Goal: Answer question/provide support

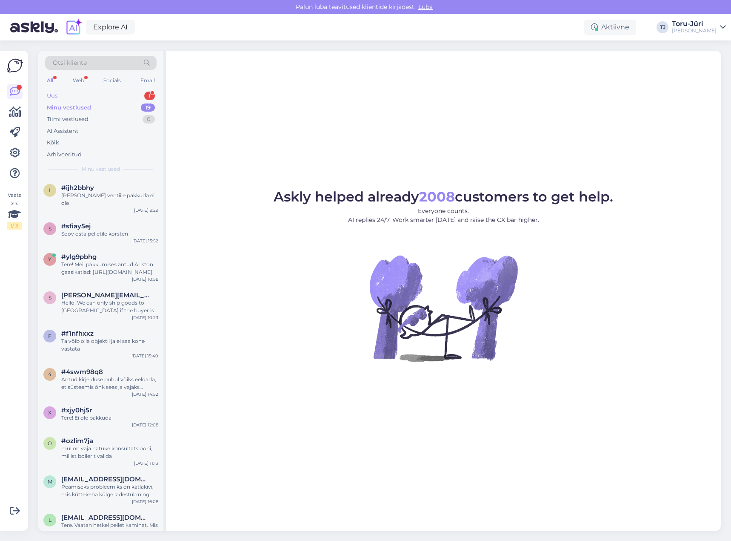
click at [106, 92] on div "Uus 1" at bounding box center [101, 96] width 112 height 12
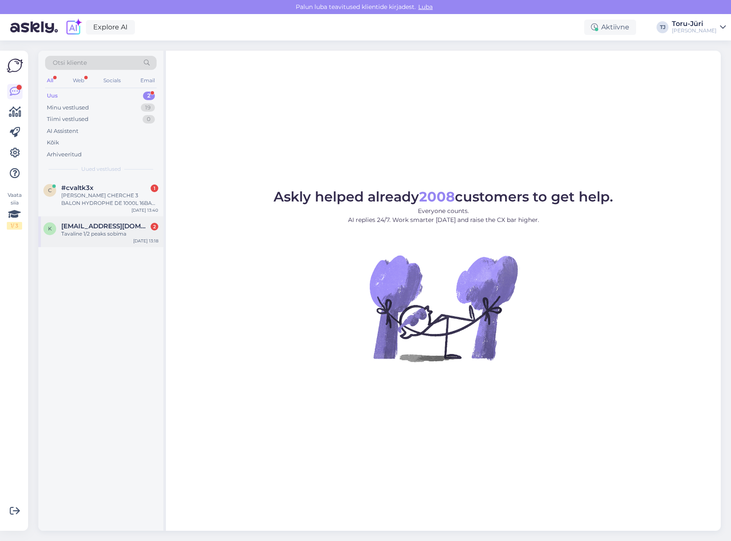
click at [117, 227] on span "kevliiver@gmail.com" at bounding box center [105, 226] width 89 height 8
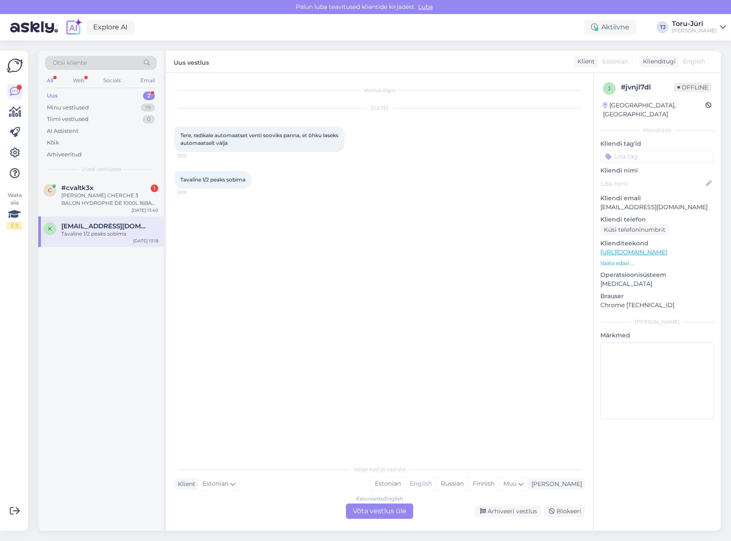
click at [396, 512] on div "Estonian to English Võta vestlus üle" at bounding box center [379, 510] width 67 height 15
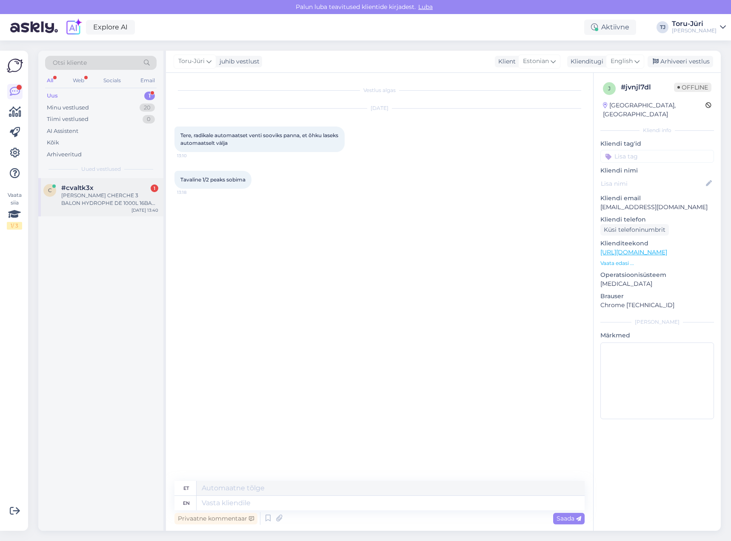
click at [87, 192] on div "BONJOUR JE CHERCHE 3 BALON HYDROPHE DE 1000L 16BAR SVP LE PRIX ET DISPONIBILITE…" at bounding box center [109, 199] width 97 height 15
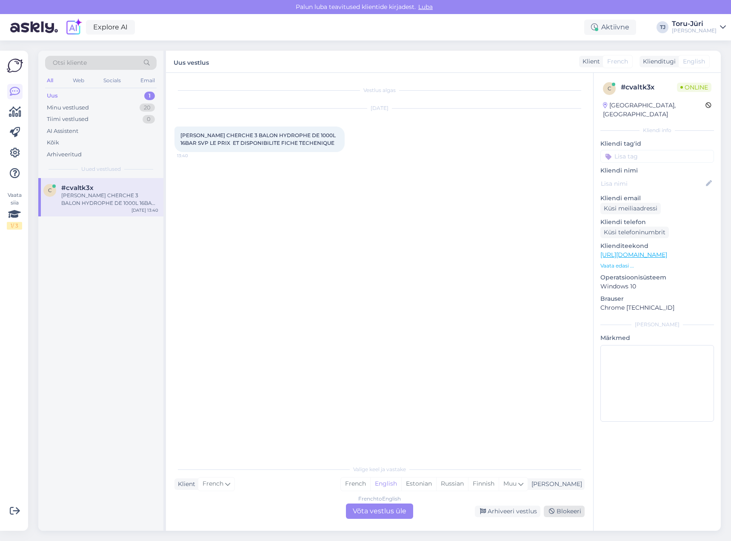
click at [560, 512] on div "Blokeeri" at bounding box center [564, 510] width 41 height 11
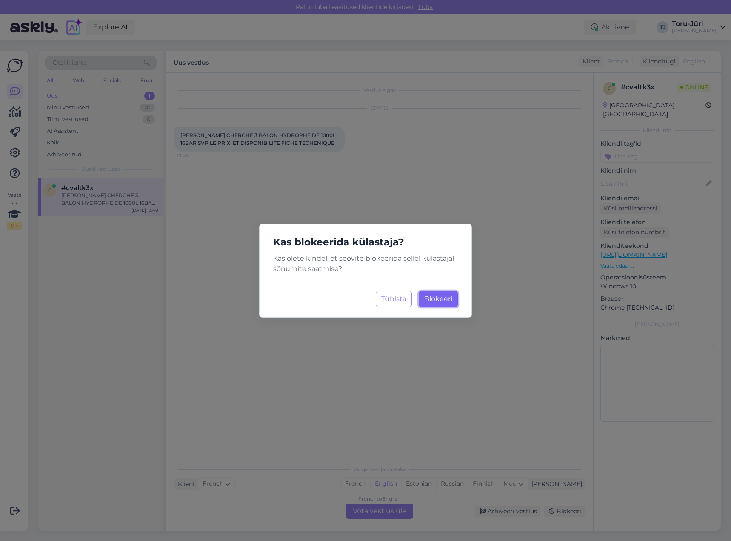
click at [446, 301] on span "Blokeeri" at bounding box center [438, 299] width 28 height 8
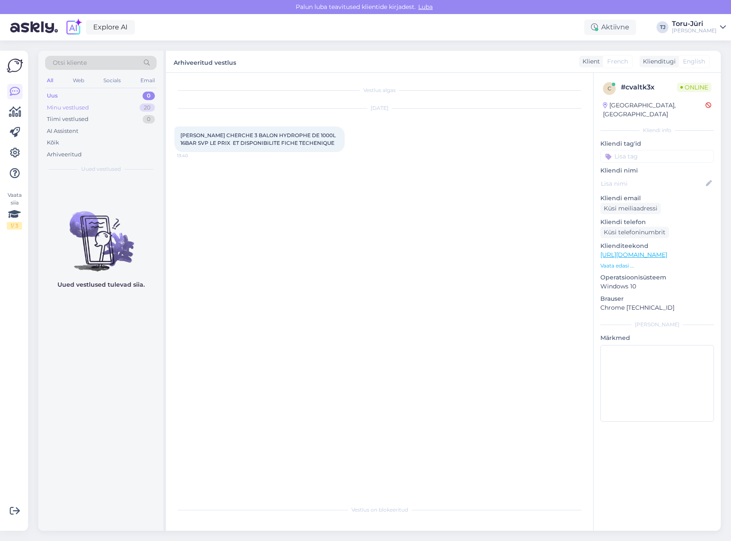
click at [79, 108] on div "Minu vestlused" at bounding box center [68, 107] width 42 height 9
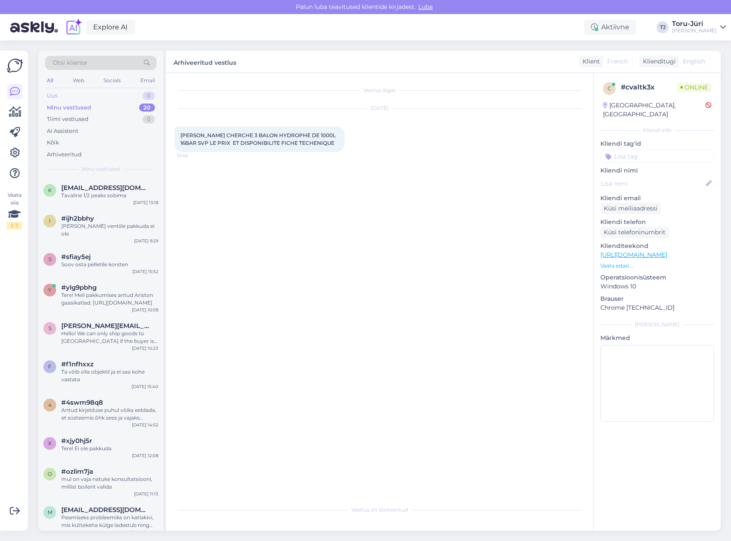
click at [88, 97] on div "Uus 0" at bounding box center [101, 96] width 112 height 12
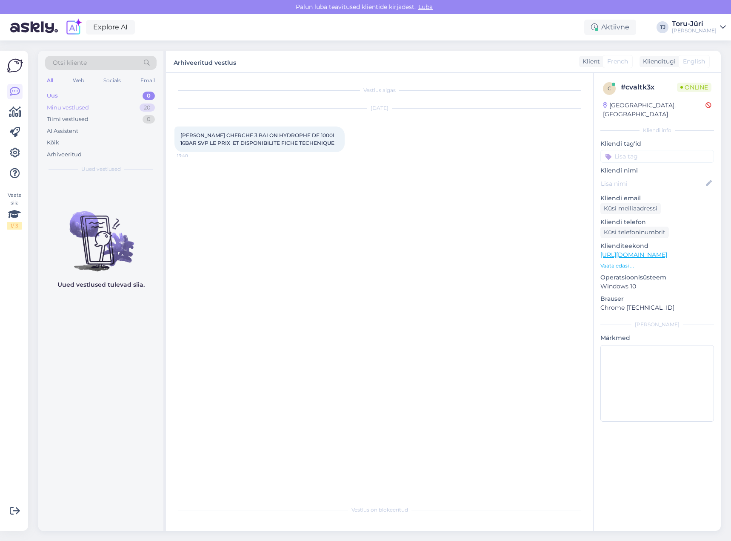
click at [86, 107] on div "Minu vestlused" at bounding box center [68, 107] width 42 height 9
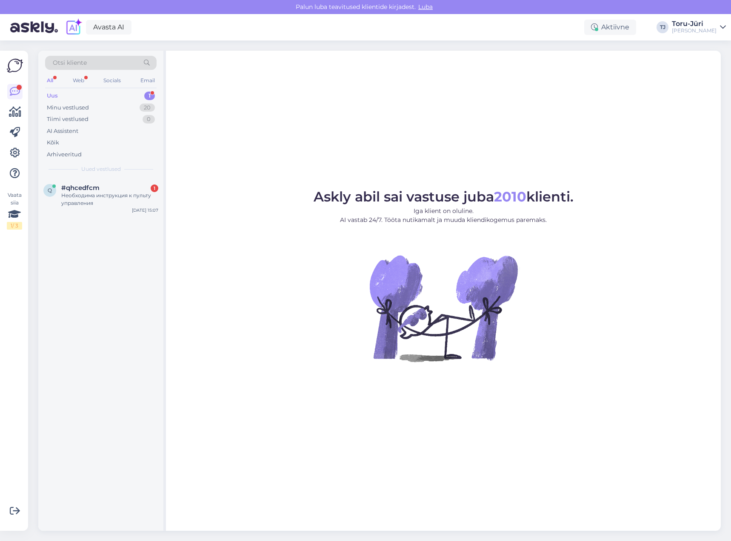
click at [111, 378] on div "q #qhcedfcm 1 Необходима инструкция к пульту управления [DATE] 15:07" at bounding box center [100, 354] width 125 height 352
click at [91, 198] on div "Необходима инструкция к пульту управления" at bounding box center [109, 199] width 97 height 15
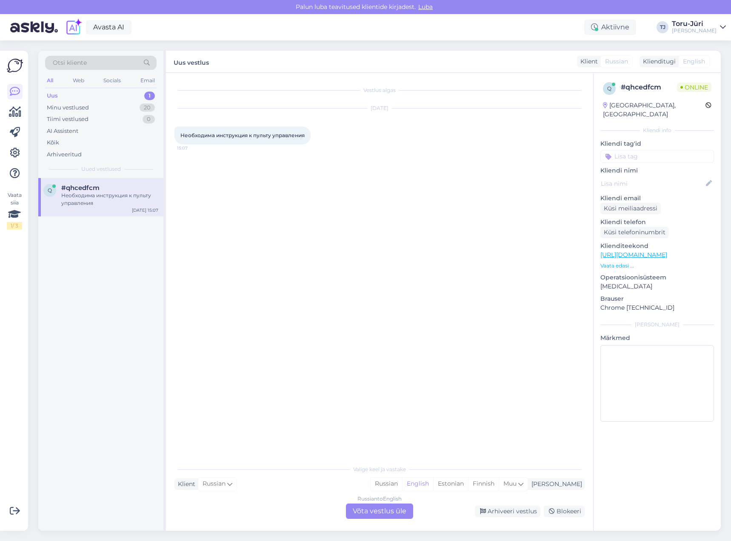
click at [387, 512] on div "Russian to English Võta vestlus üle" at bounding box center [379, 510] width 67 height 15
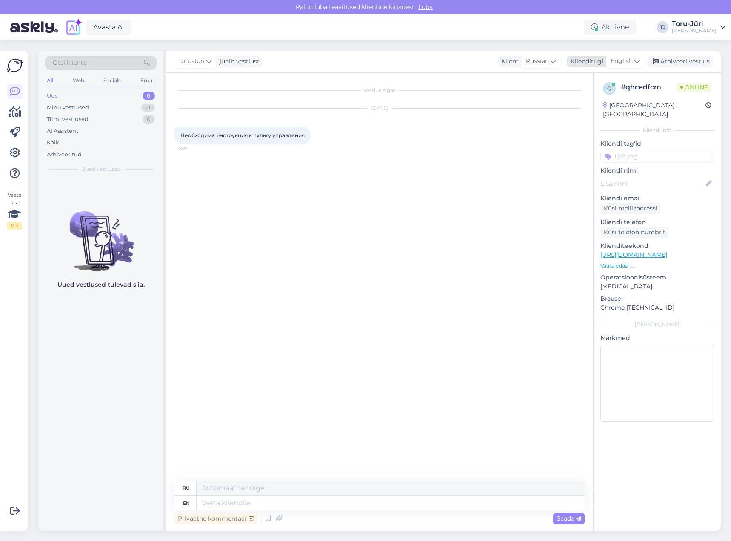
click at [637, 59] on icon at bounding box center [637, 61] width 5 height 9
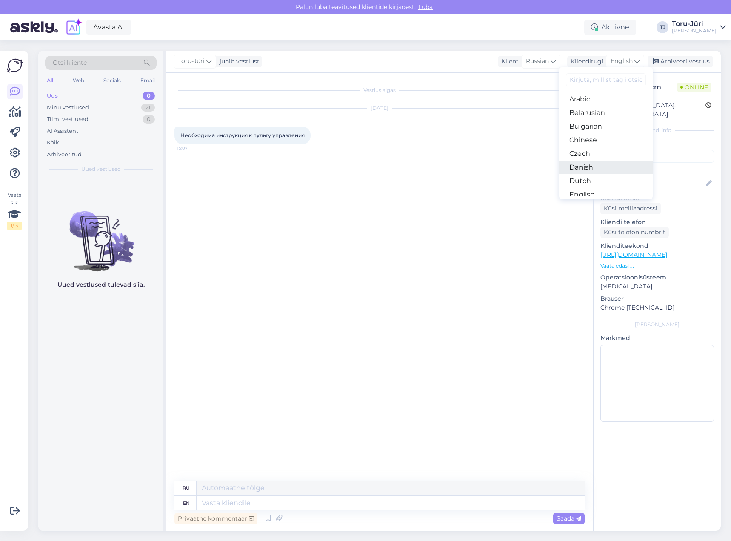
scroll to position [43, 0]
click at [595, 163] on link "Estonian" at bounding box center [606, 166] width 94 height 14
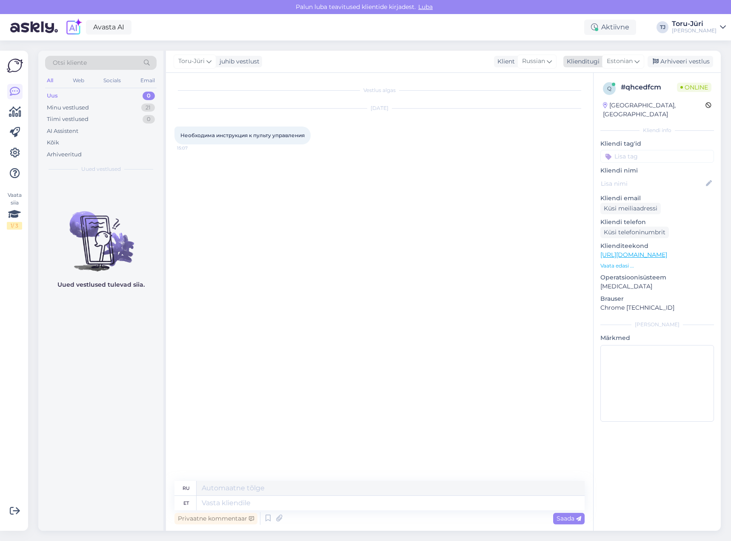
click at [638, 60] on icon at bounding box center [637, 61] width 5 height 9
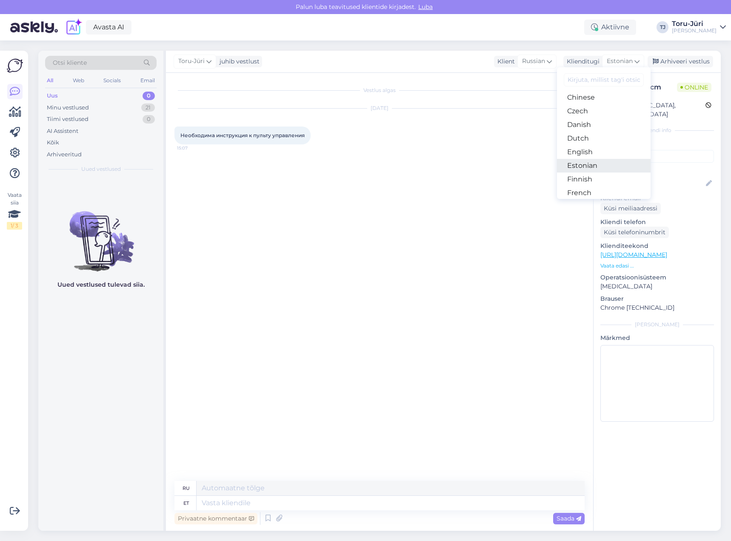
click at [590, 163] on link "Estonian" at bounding box center [604, 166] width 94 height 14
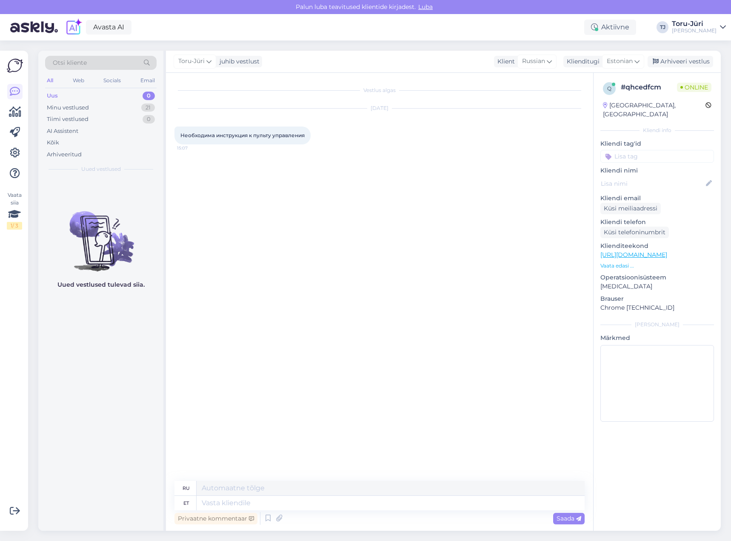
click at [335, 282] on div "Vestlus algas [DATE] Необходима инструкция к пульту управления 15:07" at bounding box center [384, 277] width 418 height 392
click at [269, 138] on span "Необходима инструкция к пульту управления" at bounding box center [242, 135] width 124 height 6
drag, startPoint x: 306, startPoint y: 135, endPoint x: 172, endPoint y: 133, distance: 133.7
click at [172, 133] on div "Vestlus algas [DATE] Необходима инструкция к пульту управления 15:07 ru et Priv…" at bounding box center [379, 302] width 427 height 458
copy span "Необходима инструкция к пульту управления"
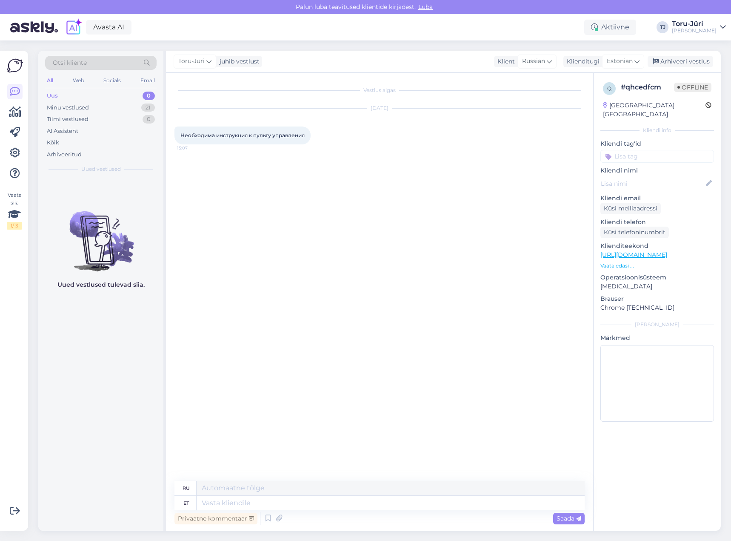
click at [623, 251] on link "[URL][DOMAIN_NAME]" at bounding box center [634, 255] width 67 height 8
